Goal: Communication & Community: Answer question/provide support

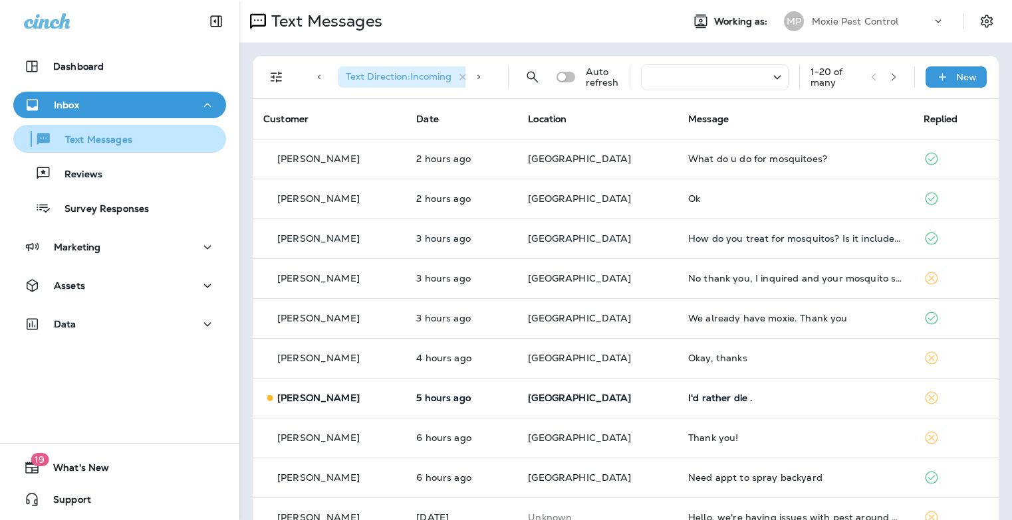
click at [112, 140] on p "Text Messages" at bounding box center [92, 140] width 80 height 13
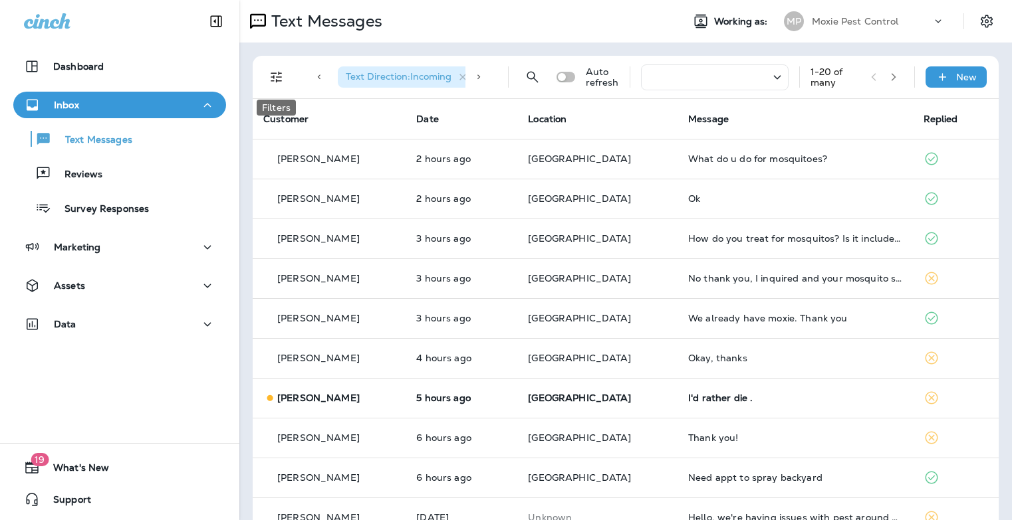
click at [275, 74] on icon "Filters" at bounding box center [276, 77] width 16 height 16
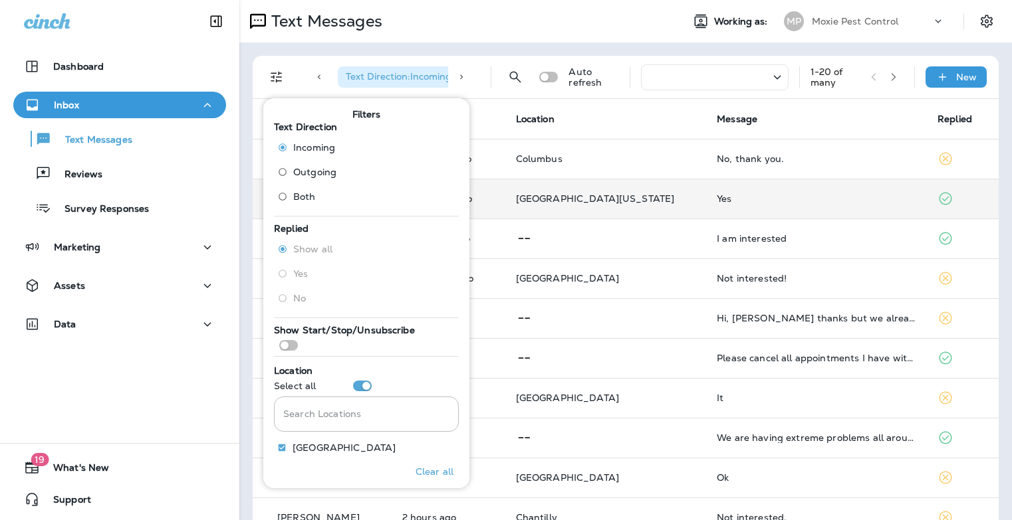
click at [772, 203] on div "Yes" at bounding box center [815, 198] width 199 height 11
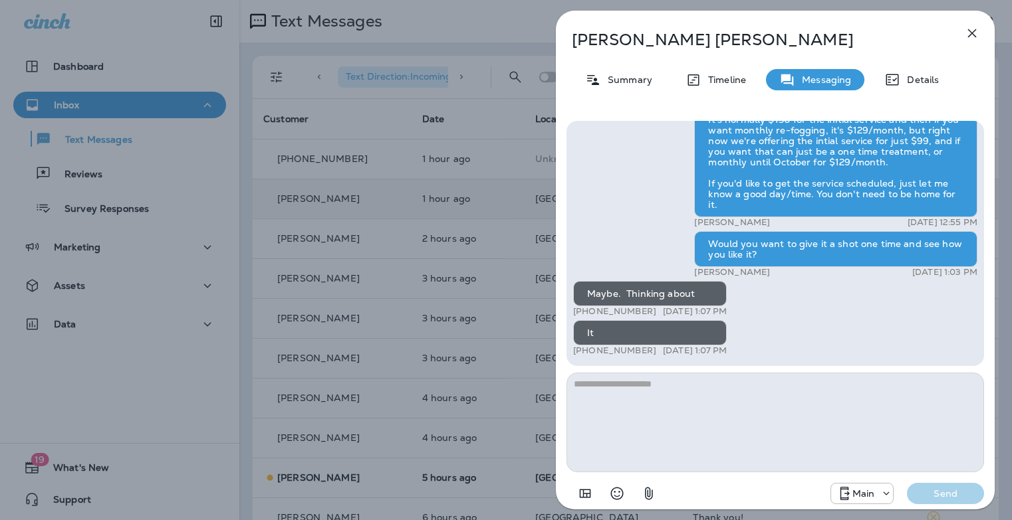
click at [704, 389] on textarea at bounding box center [774, 423] width 417 height 100
type textarea "**********"
click at [938, 490] on p "Send" at bounding box center [945, 494] width 56 height 12
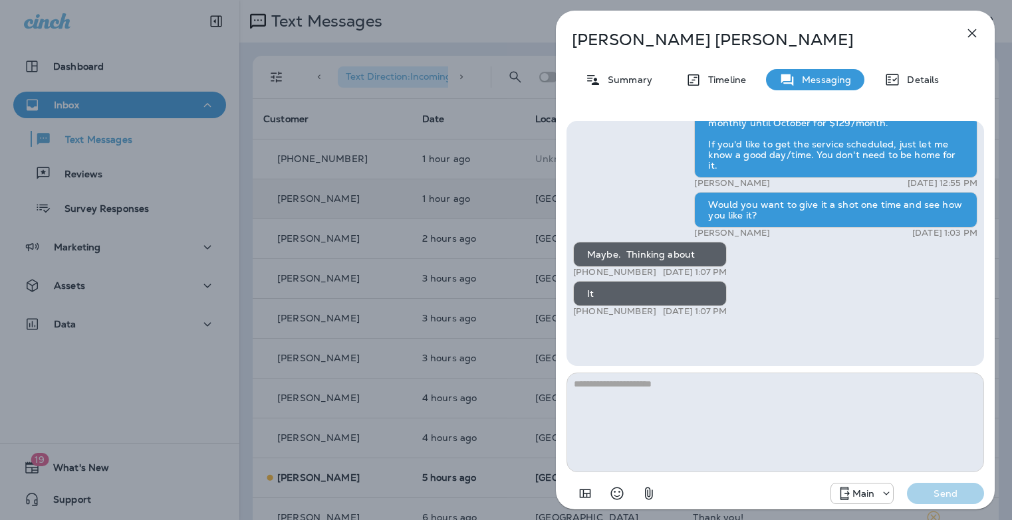
click at [450, 252] on div "[PERSON_NAME] Summary Timeline Messaging Details Hi [PERSON_NAME] , this is [PE…" at bounding box center [506, 260] width 1012 height 520
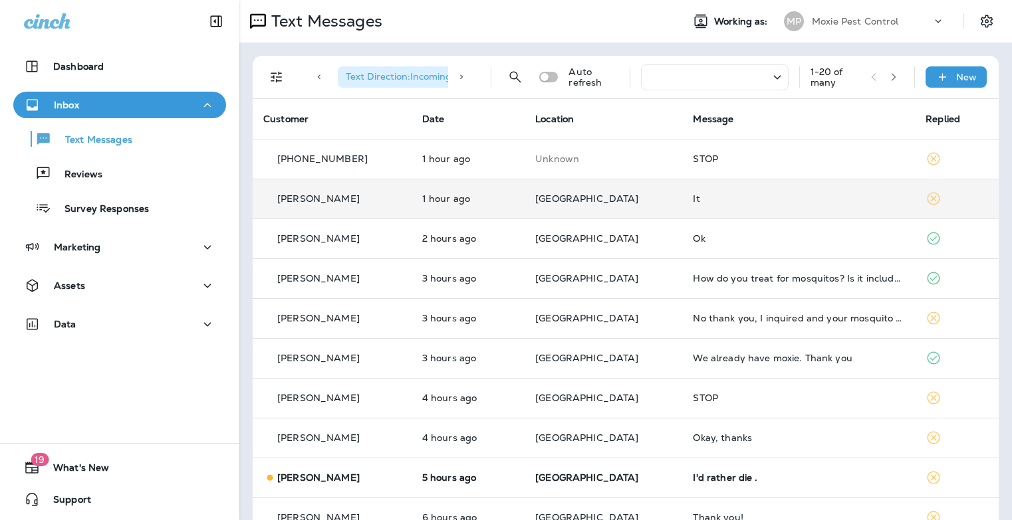
click at [699, 203] on div "It" at bounding box center [798, 198] width 211 height 11
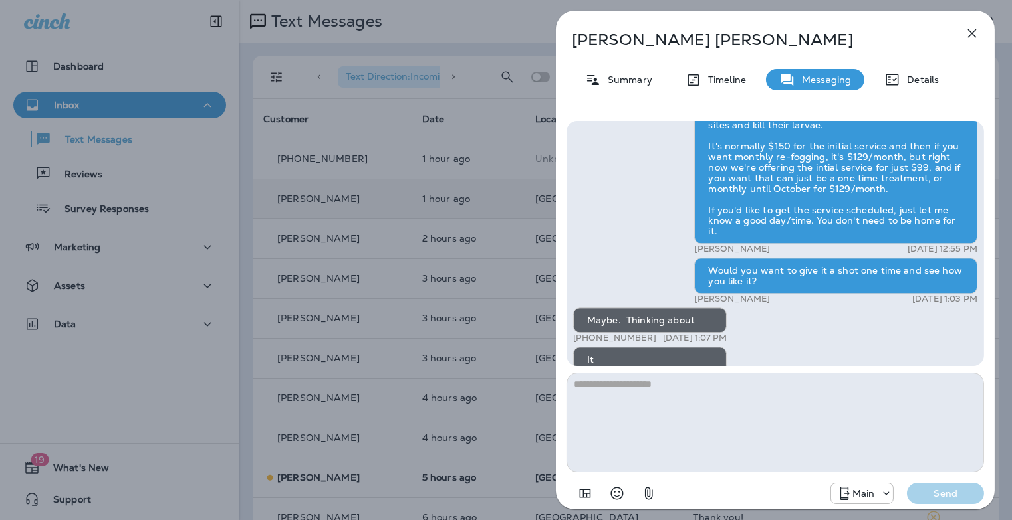
click at [330, 205] on div "[PERSON_NAME] Summary Timeline Messaging Details Hi [PERSON_NAME] , this is [PE…" at bounding box center [506, 260] width 1012 height 520
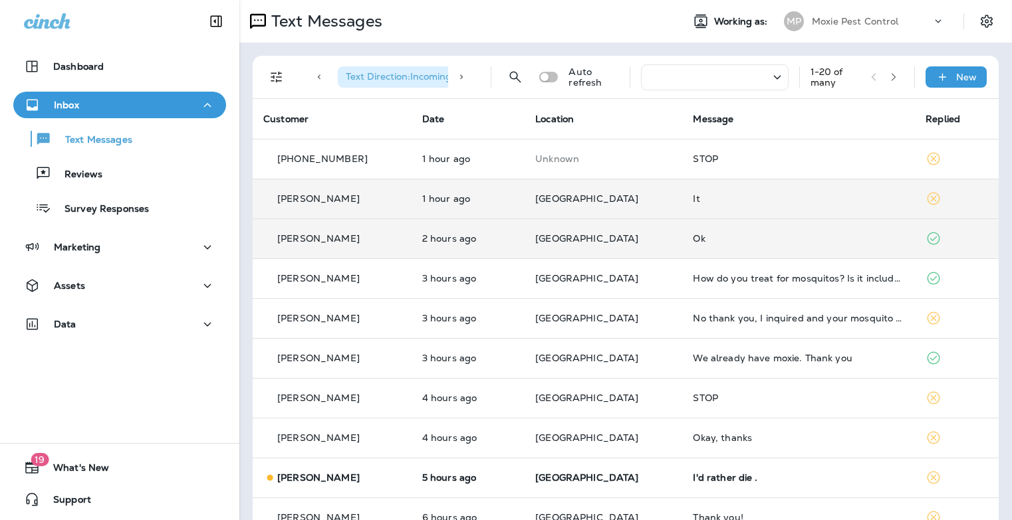
click at [716, 243] on div "Ok" at bounding box center [798, 238] width 211 height 11
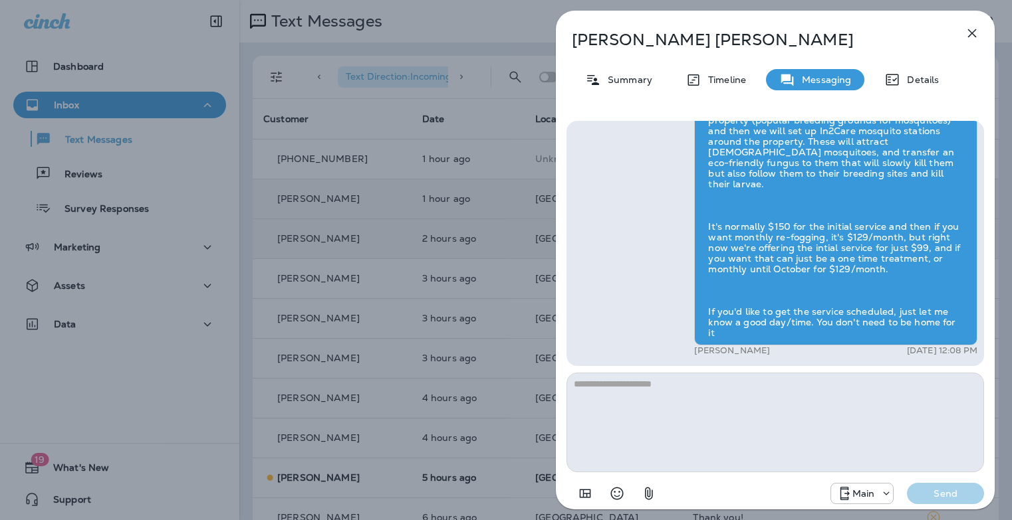
click at [787, 403] on textarea at bounding box center [774, 423] width 417 height 100
type textarea "**********"
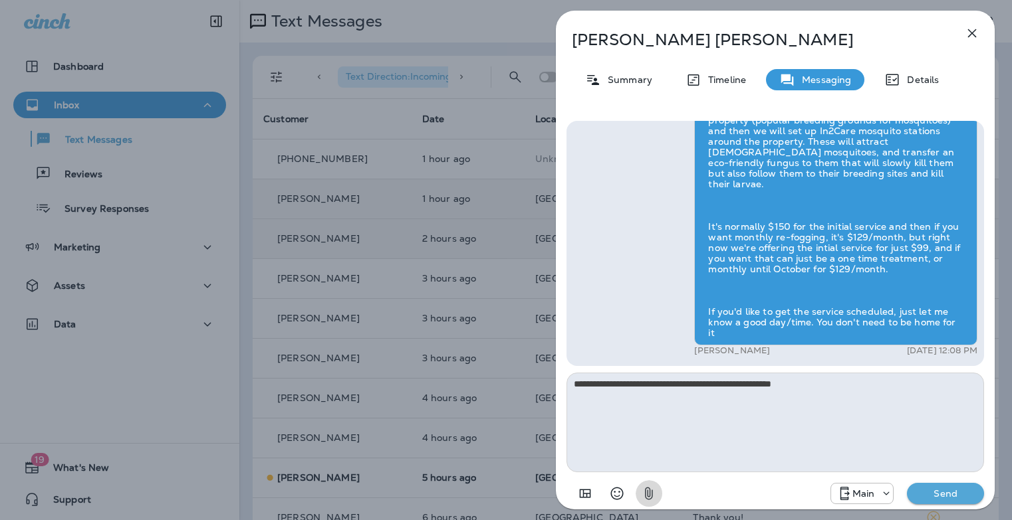
click at [907, 483] on button "Send" at bounding box center [945, 493] width 77 height 21
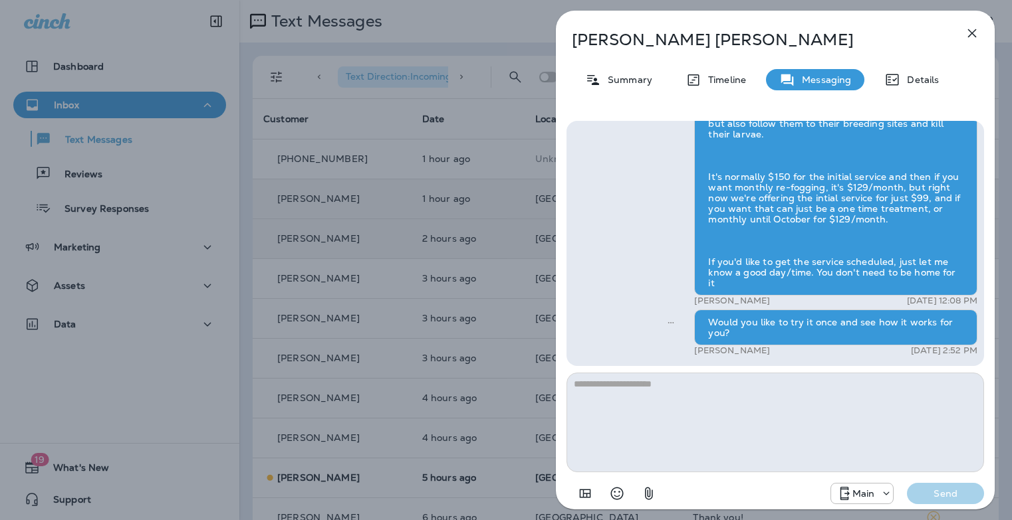
click at [408, 301] on div "[PERSON_NAME] Summary Timeline Messaging Details Let Moxie keep your lawn lush …" at bounding box center [506, 260] width 1012 height 520
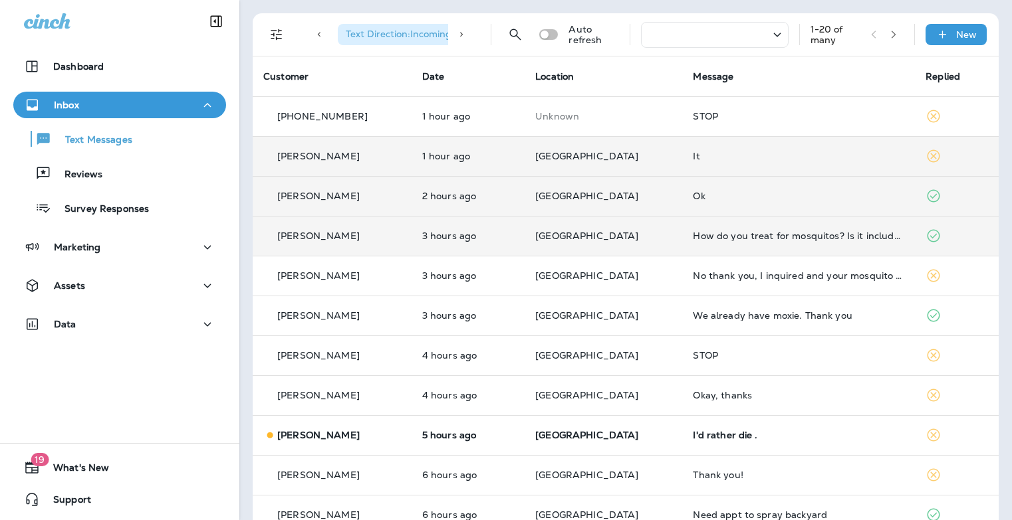
scroll to position [54, 0]
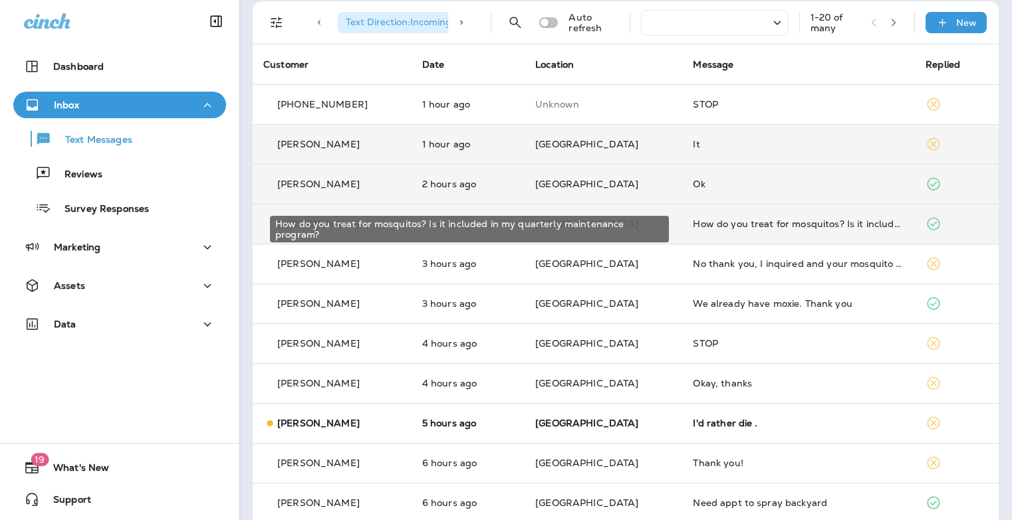
click at [720, 227] on div "How do you treat for mosquitos? Is it included in my quarterly maintenance prog…" at bounding box center [798, 224] width 211 height 11
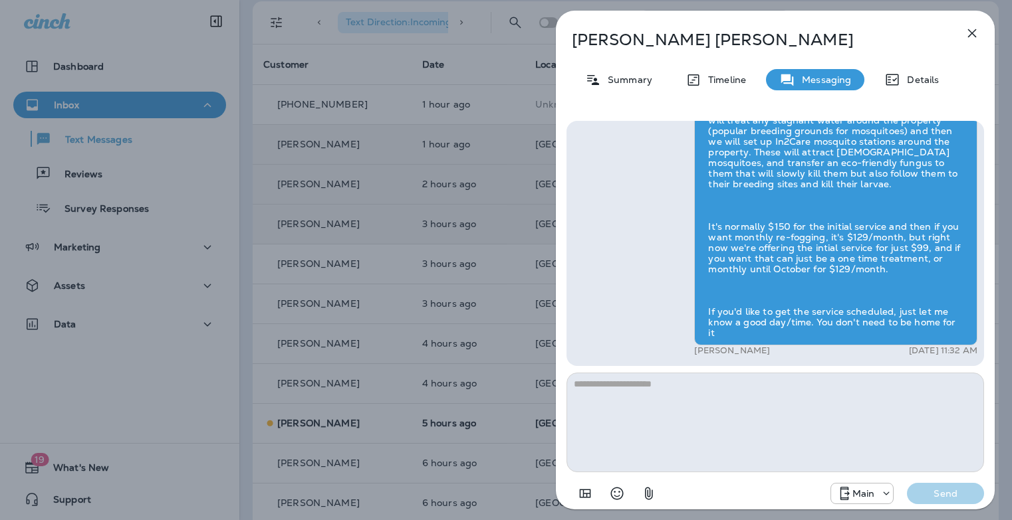
click at [471, 266] on div "[PERSON_NAME] Summary Timeline Messaging Details Hi [PERSON_NAME] , this is [PE…" at bounding box center [506, 260] width 1012 height 520
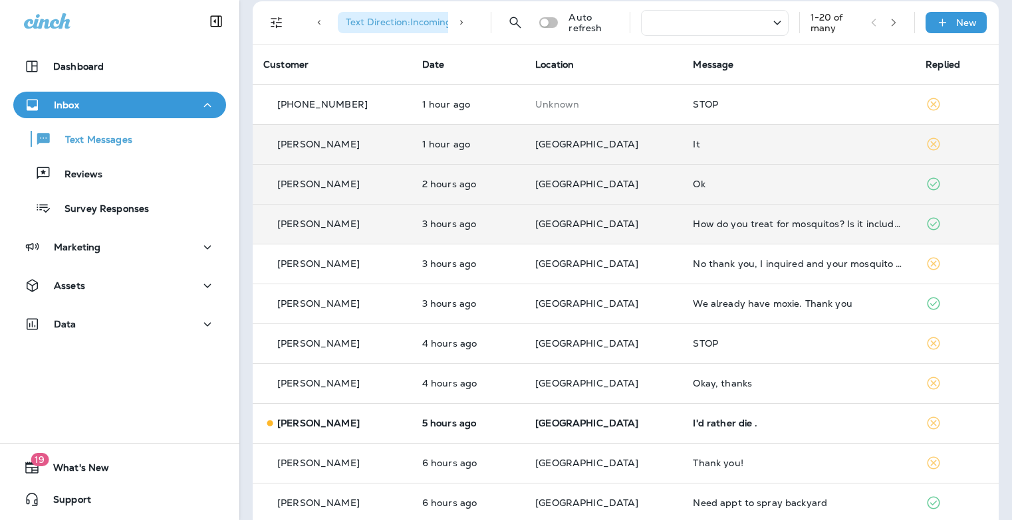
click at [700, 179] on div "Ok" at bounding box center [798, 184] width 211 height 11
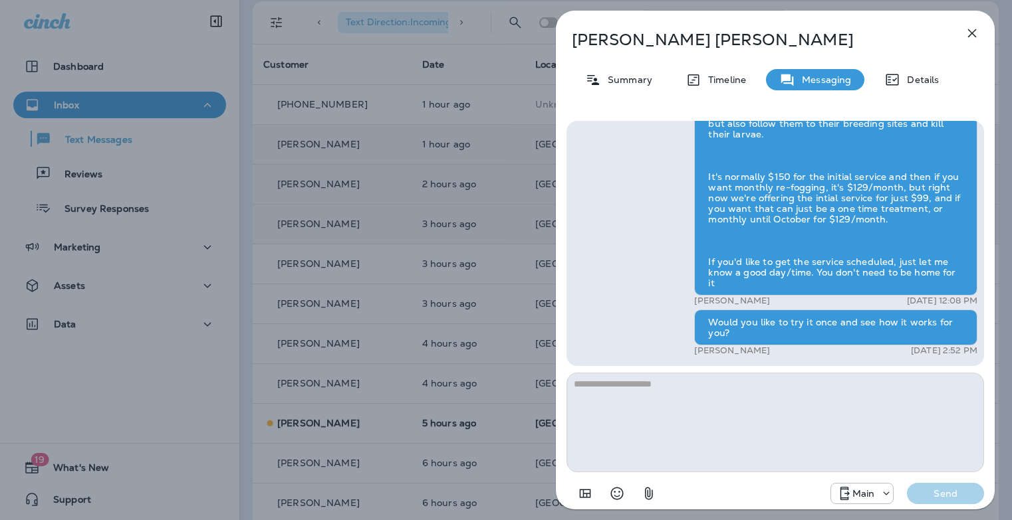
click at [801, 329] on div "Would you like to try it once and see how it works for you?" at bounding box center [835, 328] width 283 height 36
copy div "Would you like to try it once and see how it works for you?"
click at [508, 282] on div "[PERSON_NAME] Summary Timeline Messaging Details Let Moxie keep your lawn lush …" at bounding box center [506, 260] width 1012 height 520
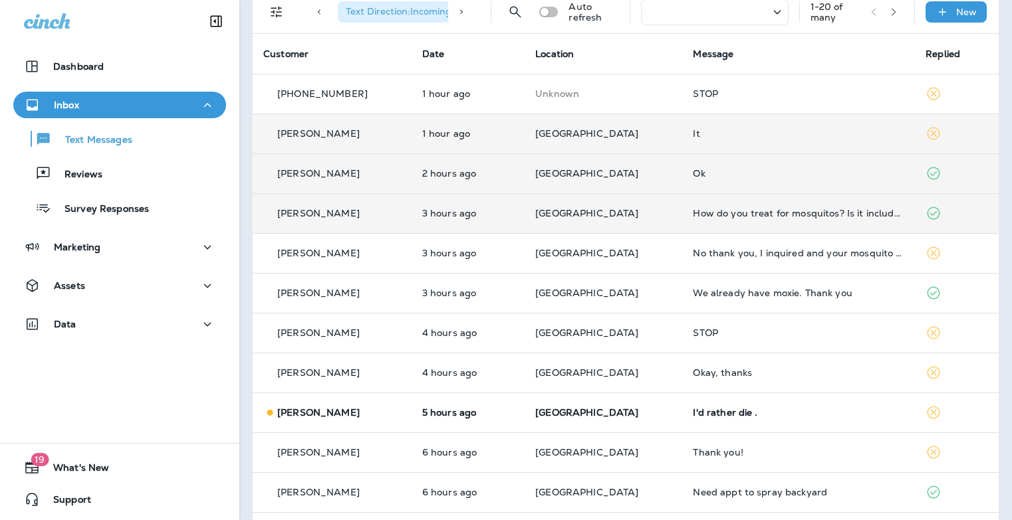
scroll to position [67, 0]
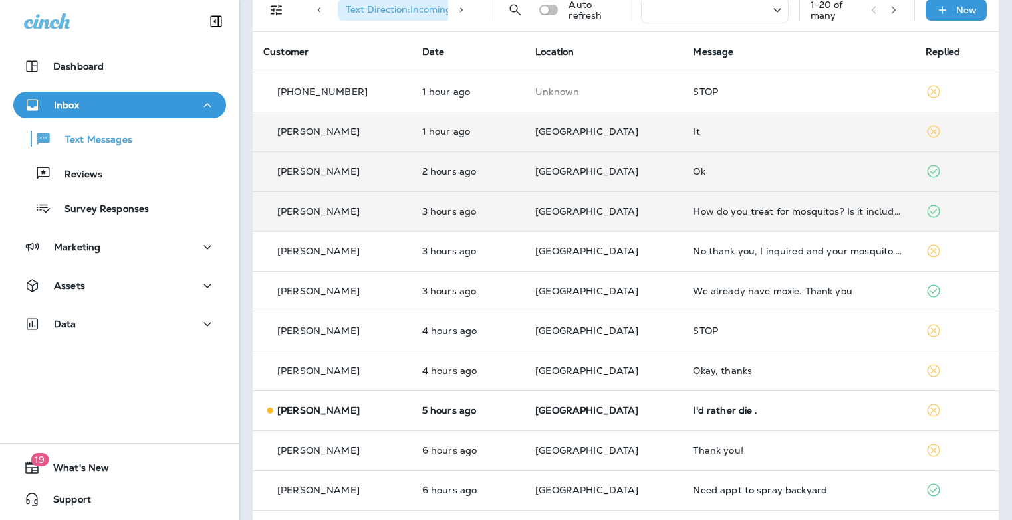
click at [754, 220] on td "How do you treat for mosquitos? Is it included in my quarterly maintenance prog…" at bounding box center [798, 211] width 233 height 40
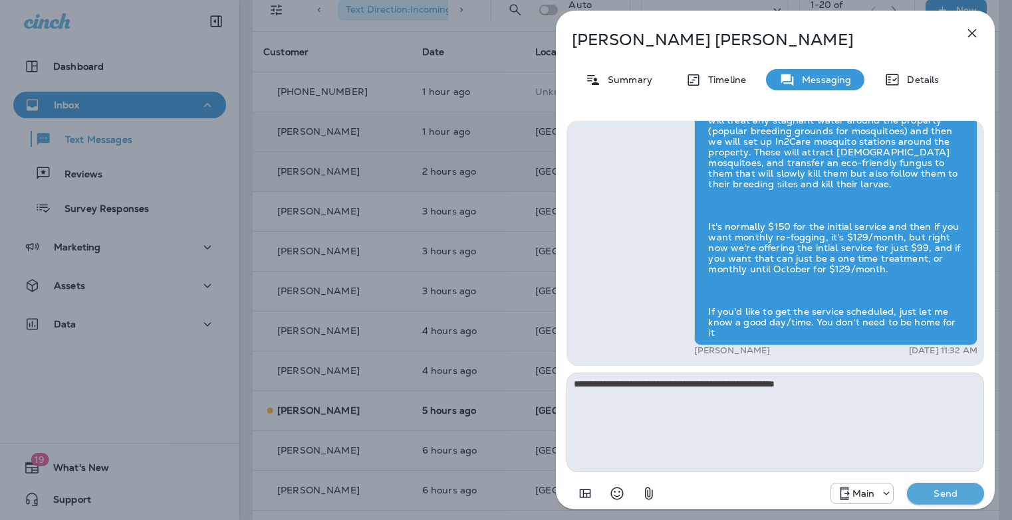
type textarea "**********"
click at [936, 488] on p "Send" at bounding box center [945, 494] width 56 height 12
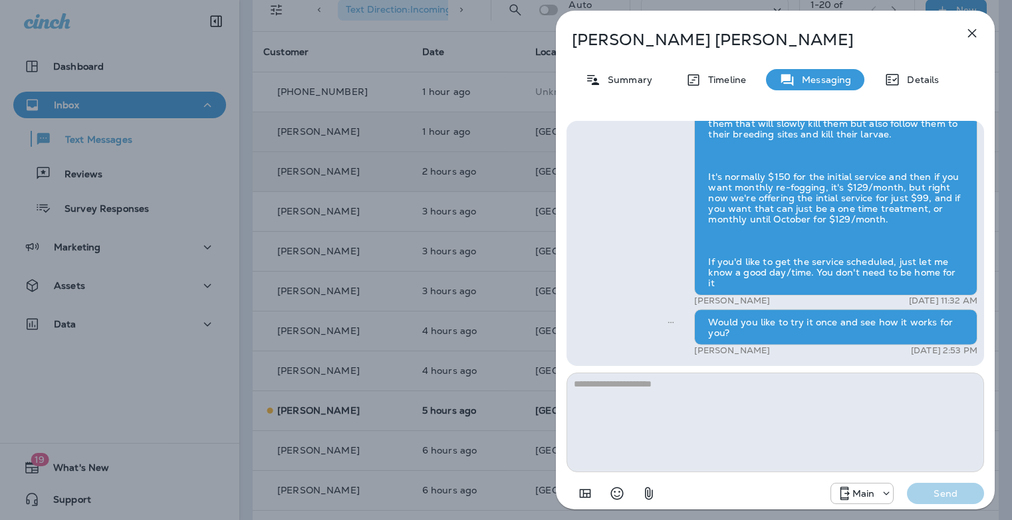
click at [510, 334] on div "[PERSON_NAME] Summary Timeline Messaging Details Hi [PERSON_NAME] , this is [PE…" at bounding box center [506, 260] width 1012 height 520
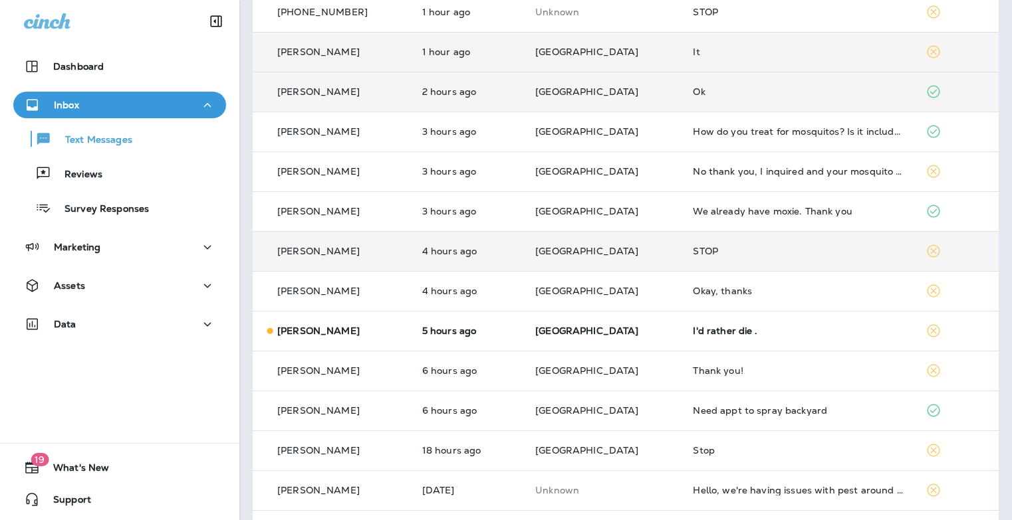
scroll to position [165, 0]
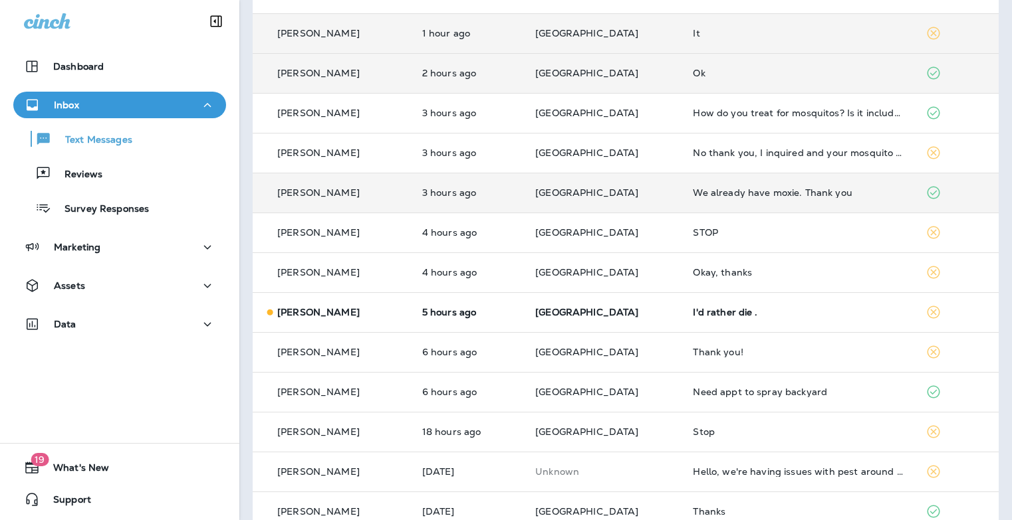
click at [793, 203] on td "We already have moxie. Thank you" at bounding box center [798, 193] width 233 height 40
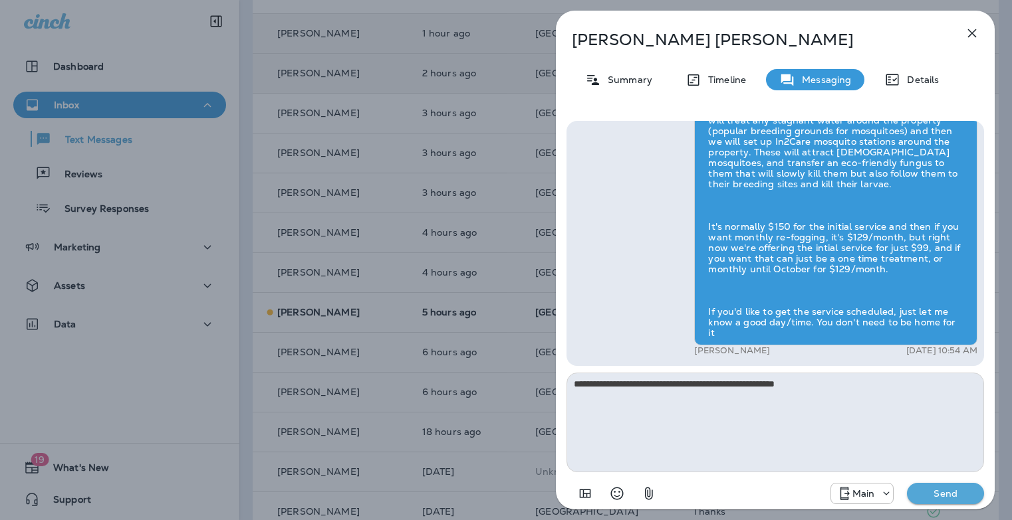
type textarea "**********"
click at [926, 489] on p "Send" at bounding box center [945, 494] width 56 height 12
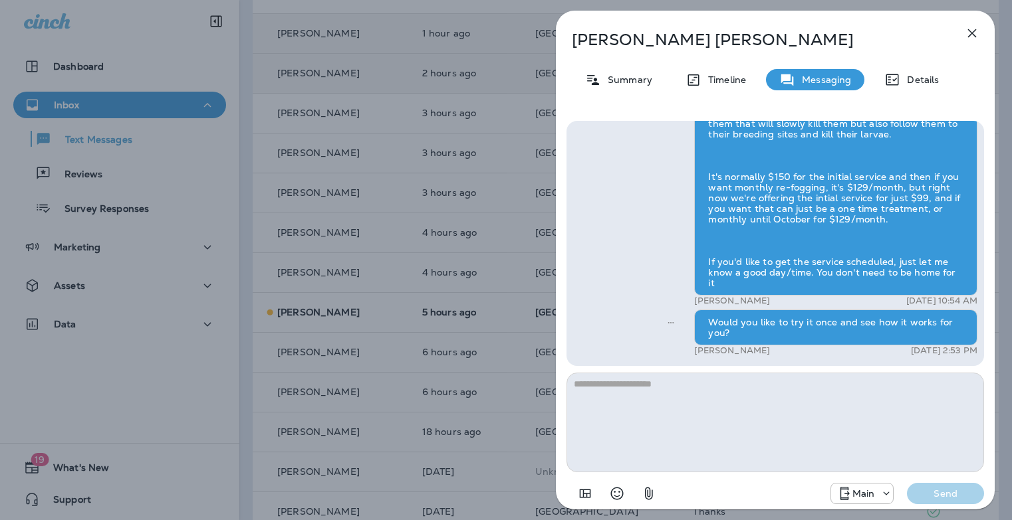
click at [465, 286] on div "[PERSON_NAME] Summary Timeline Messaging Details Prepare for the unpredictable …" at bounding box center [506, 260] width 1012 height 520
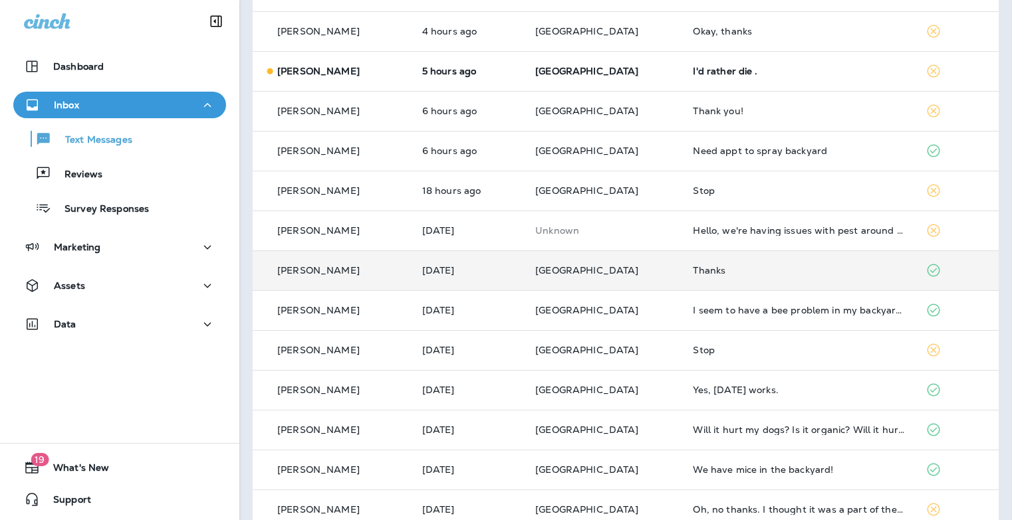
scroll to position [430, 0]
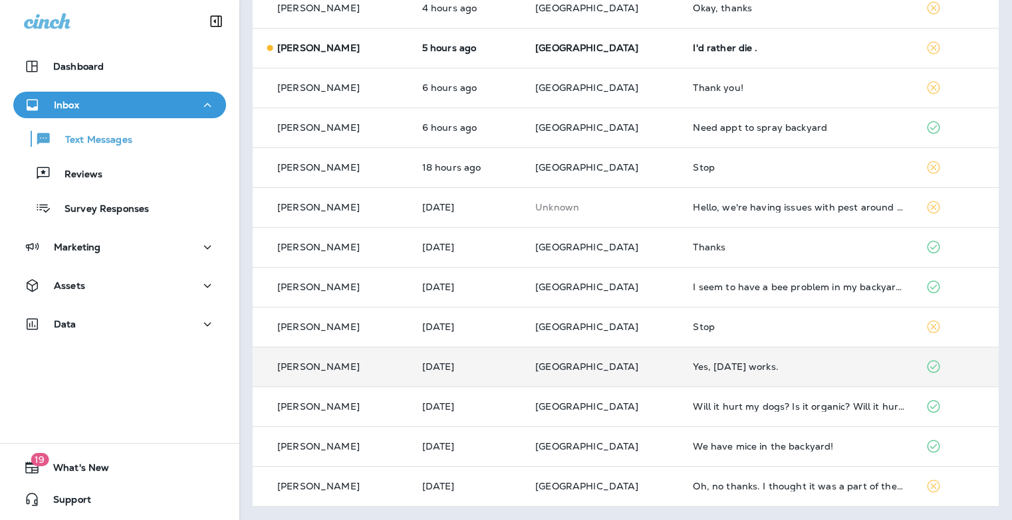
click at [721, 374] on td "Yes, [DATE] works." at bounding box center [798, 367] width 233 height 40
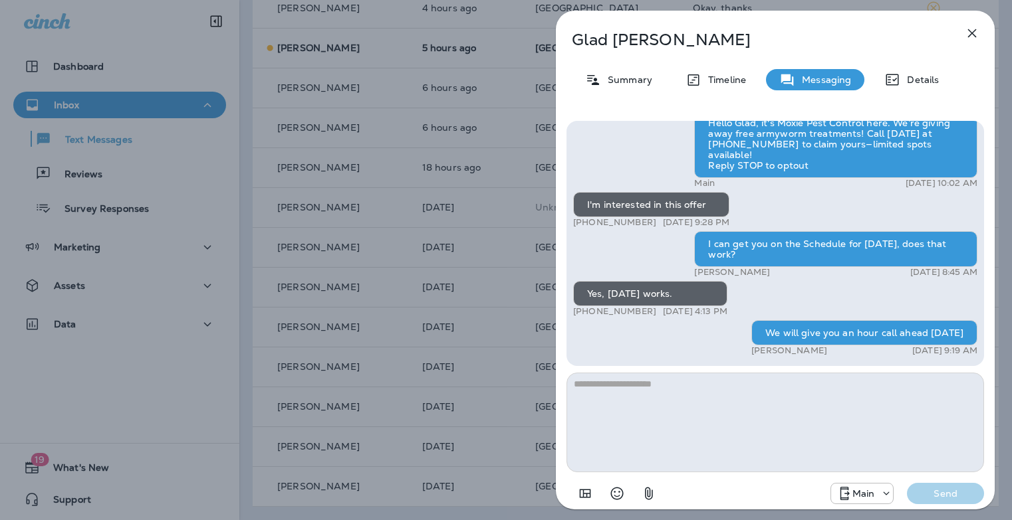
click at [984, 25] on div "Glad [PERSON_NAME] Summary Timeline Messaging Details Hello [PERSON_NAME][DATE]…" at bounding box center [775, 264] width 439 height 507
click at [979, 31] on icon "button" at bounding box center [972, 33] width 16 height 16
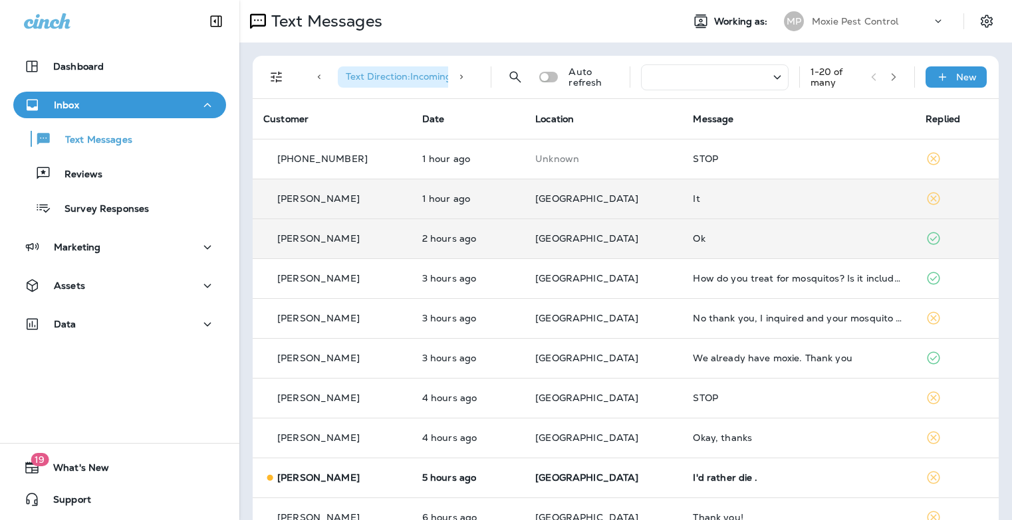
click at [883, 82] on button "button" at bounding box center [893, 77] width 20 height 20
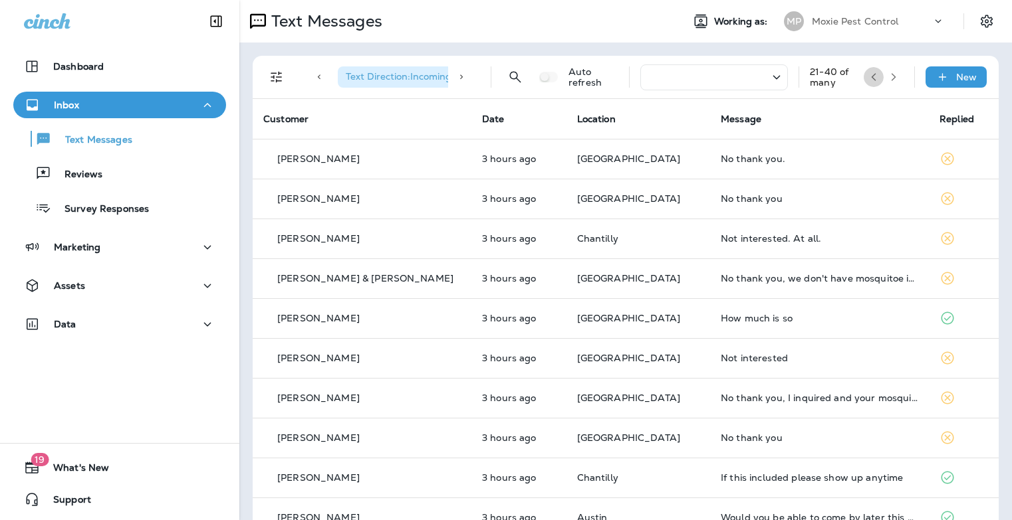
click at [869, 72] on icon "button" at bounding box center [873, 76] width 9 height 9
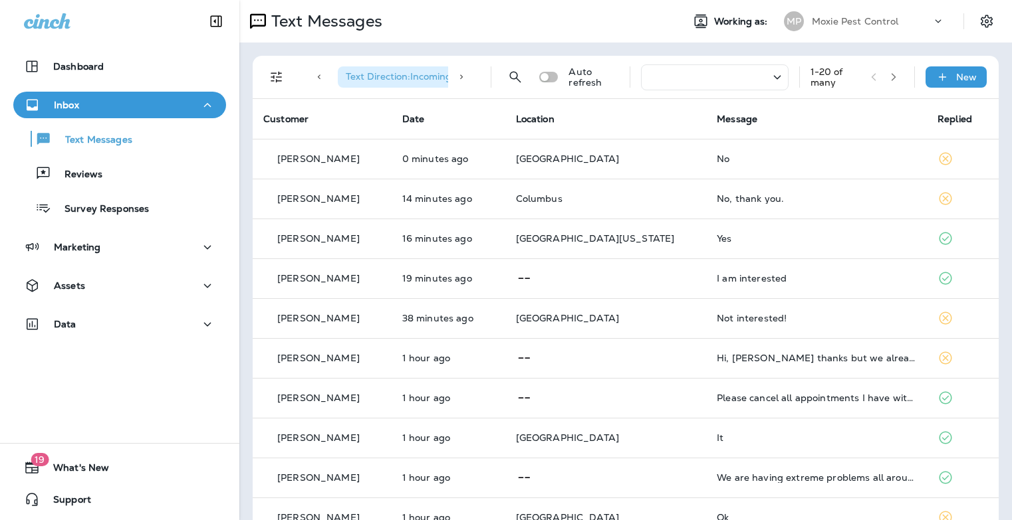
click at [888, 77] on button "button" at bounding box center [893, 77] width 20 height 20
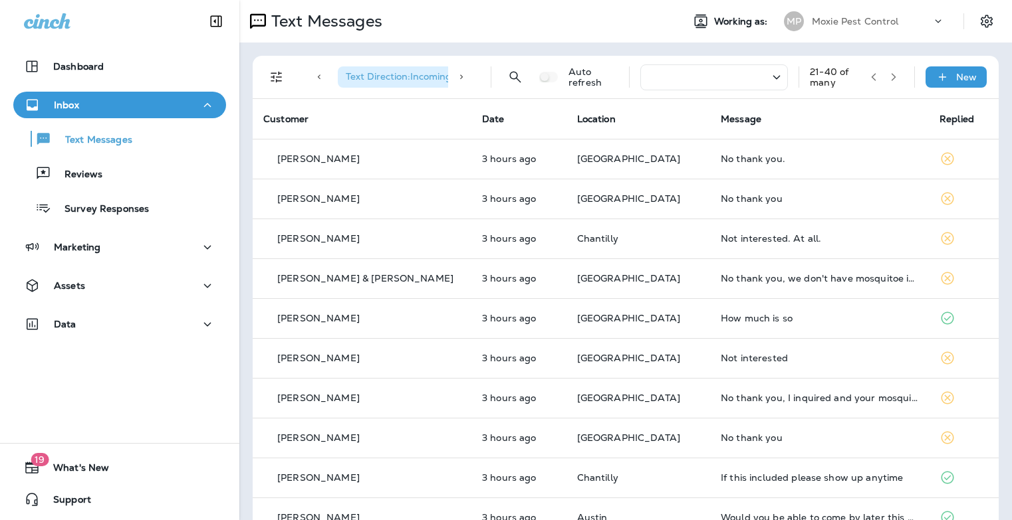
click at [889, 80] on icon "button" at bounding box center [893, 76] width 9 height 9
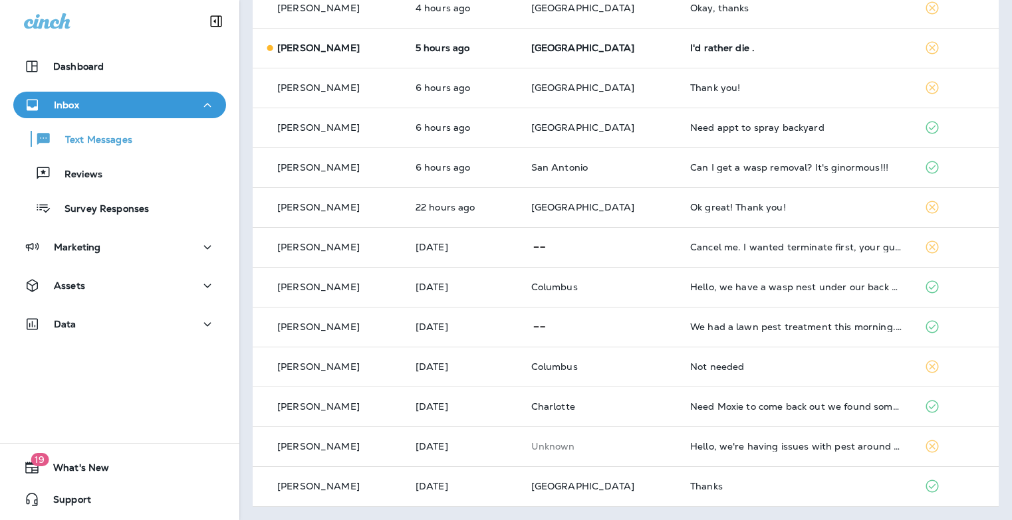
scroll to position [6, 0]
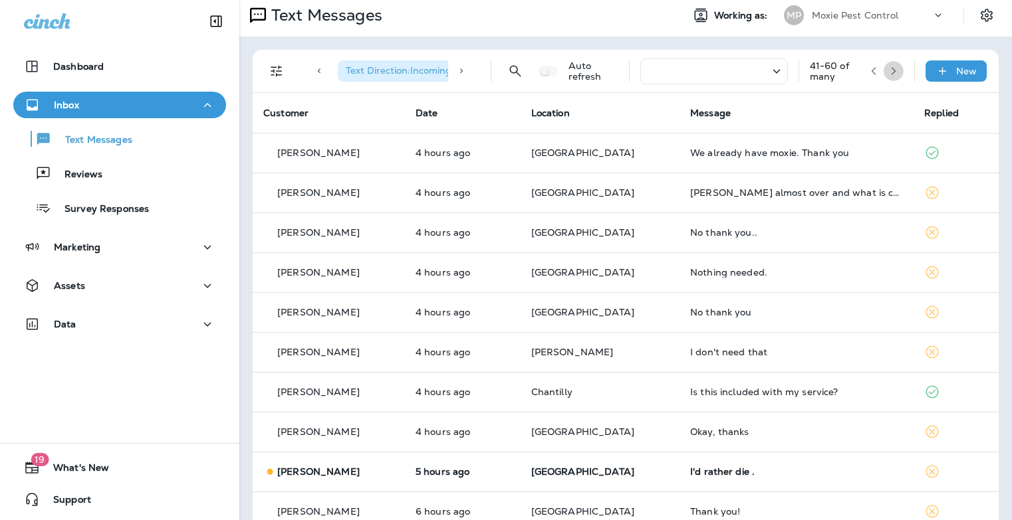
click at [889, 72] on icon "button" at bounding box center [893, 70] width 9 height 9
